Goal: Find specific page/section: Find specific page/section

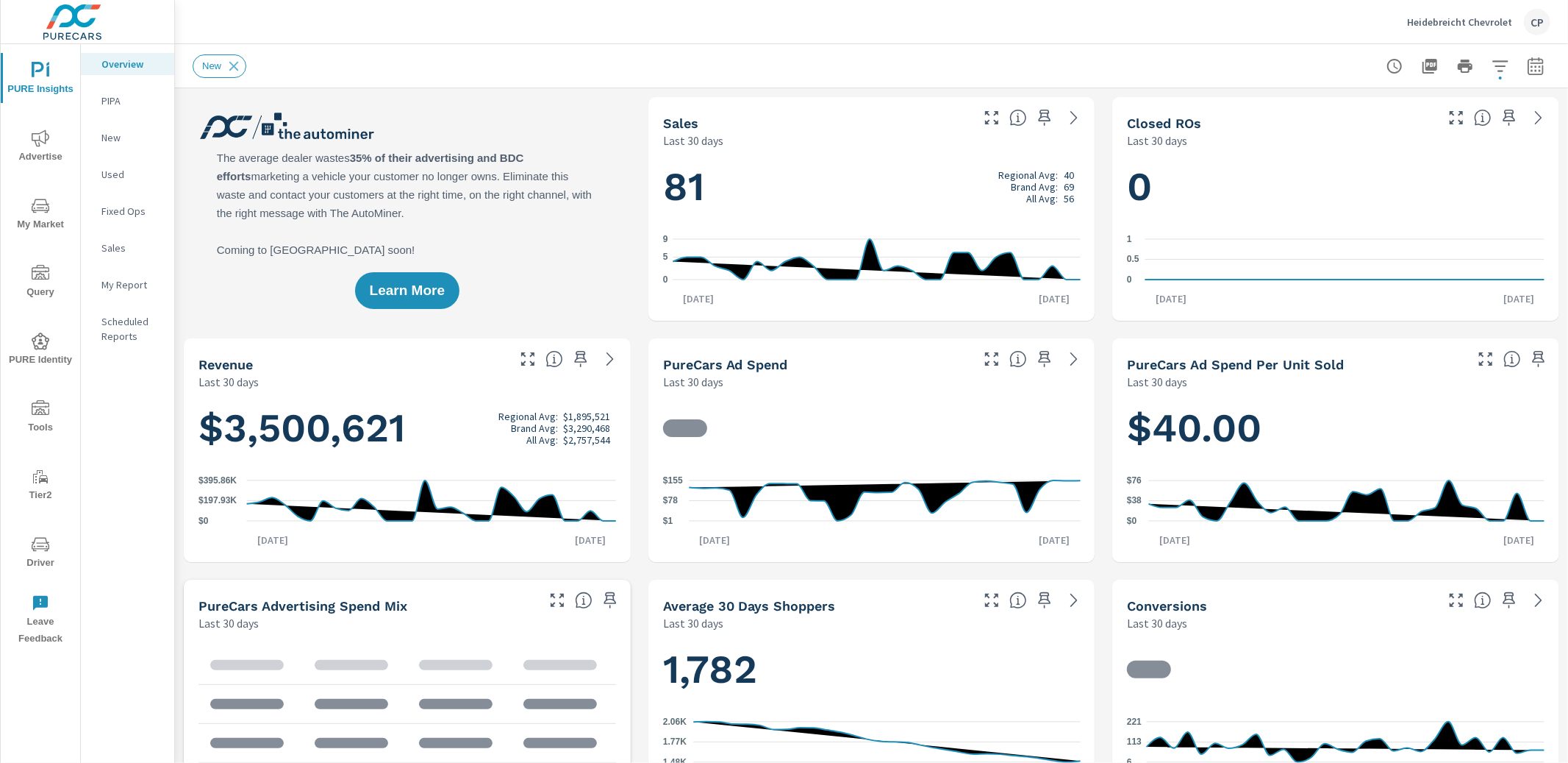
click at [38, 217] on span "My Market" at bounding box center [40, 215] width 70 height 36
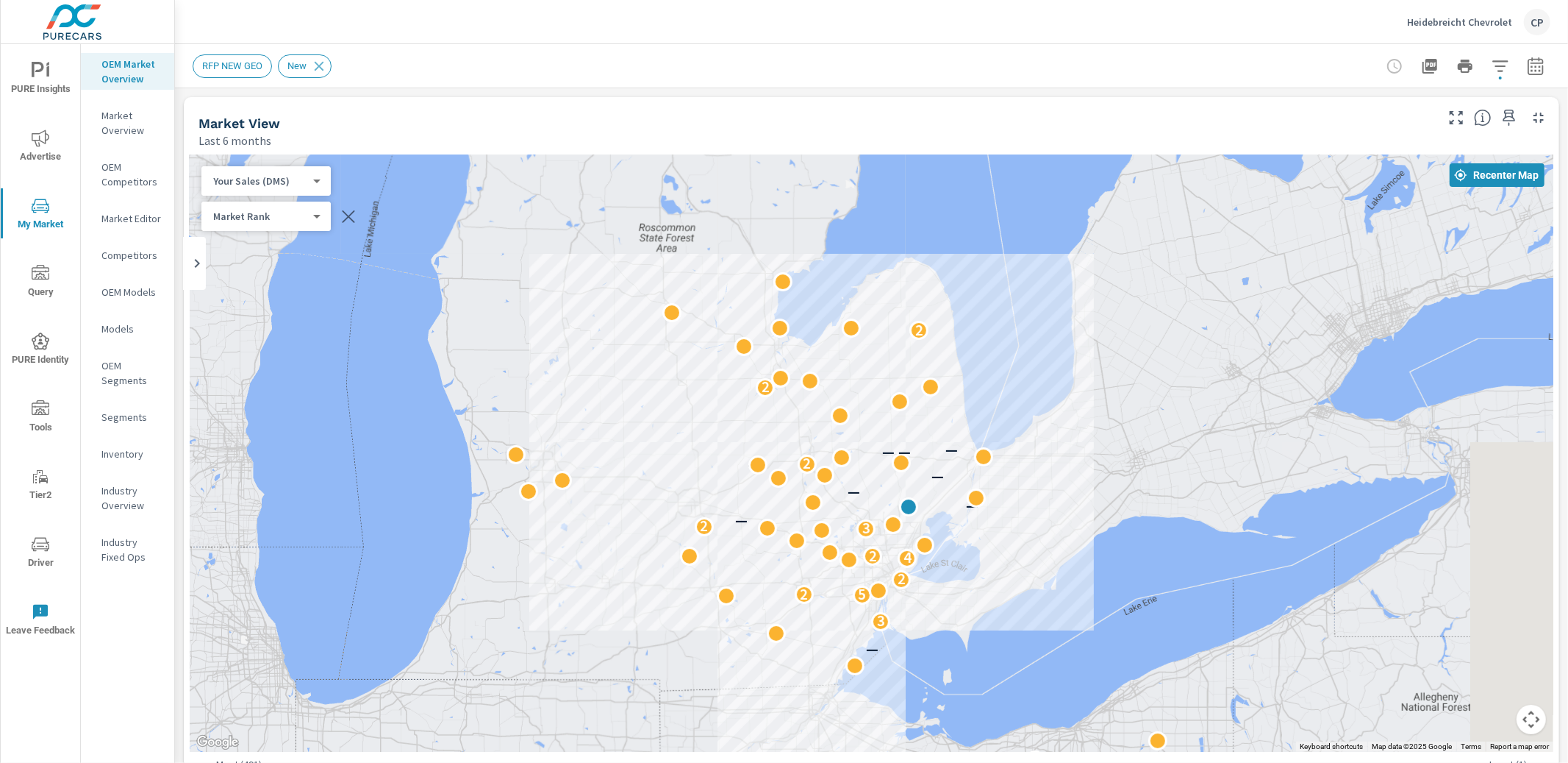
drag, startPoint x: 1104, startPoint y: 435, endPoint x: 901, endPoint y: 452, distance: 203.7
click at [920, 445] on div "— 3 5 2 2 4 2 3 2 — — — — — — 2 — — — 2 2" at bounding box center [871, 453] width 1364 height 597
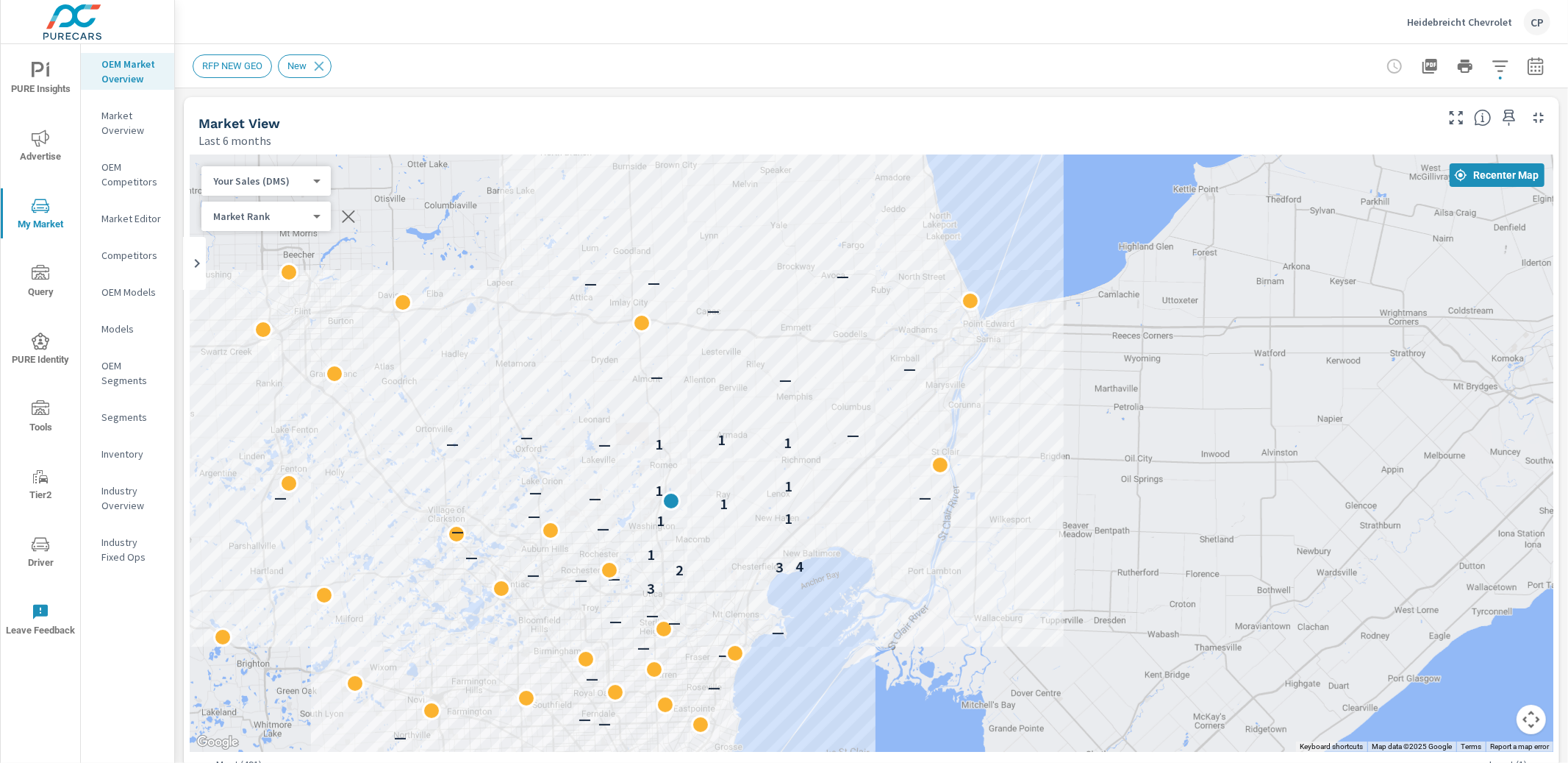
drag, startPoint x: 478, startPoint y: 524, endPoint x: 508, endPoint y: 423, distance: 105.4
click at [503, 413] on div "— — — — — — — — — — — — — — 3 — — — 2 3 4 — — 1 — — 1 1 — 1 — — — — 1 1 — 1 — 1…" at bounding box center [871, 453] width 1364 height 597
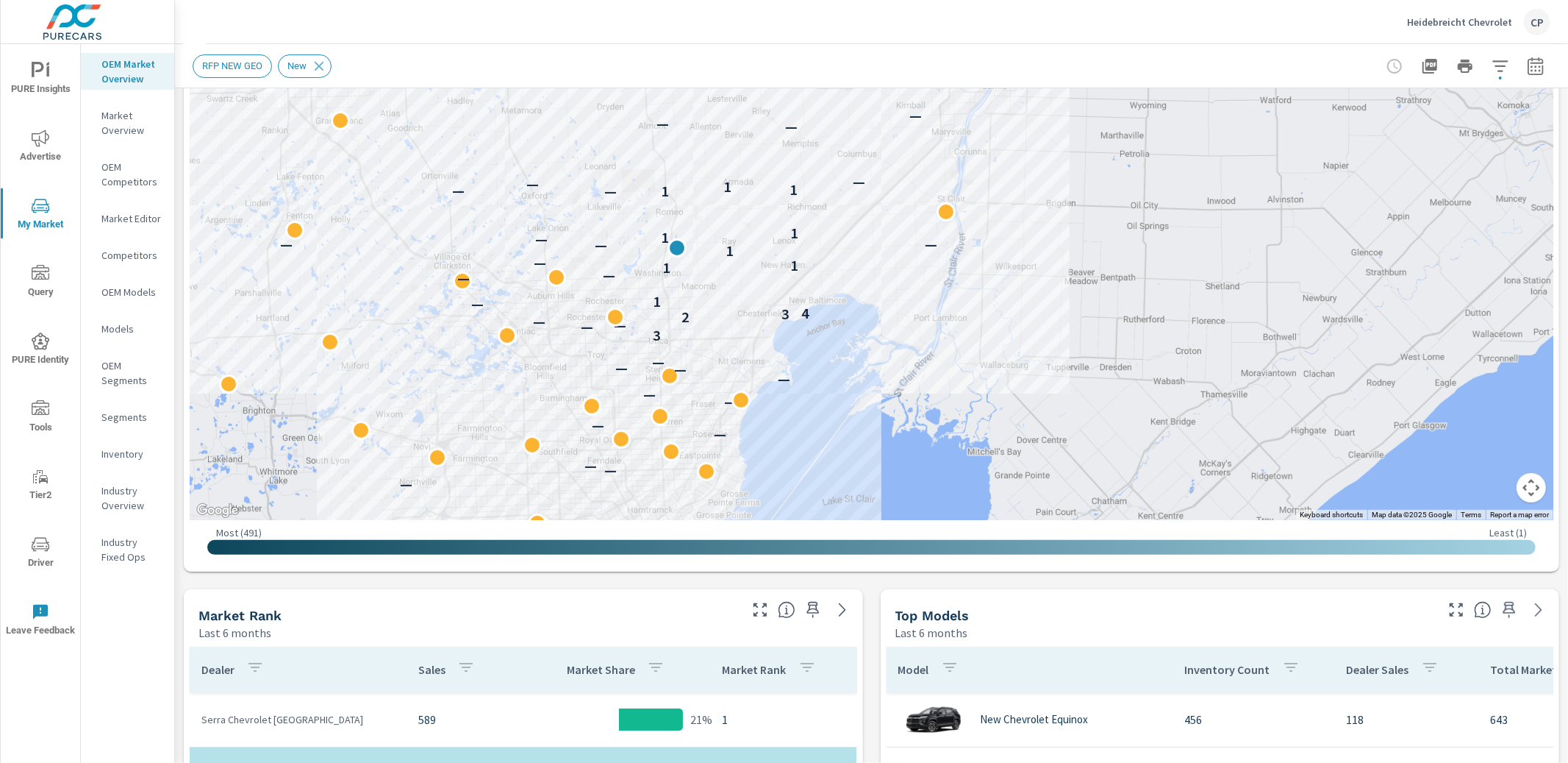
scroll to position [232, 0]
